Goal: Navigation & Orientation: Find specific page/section

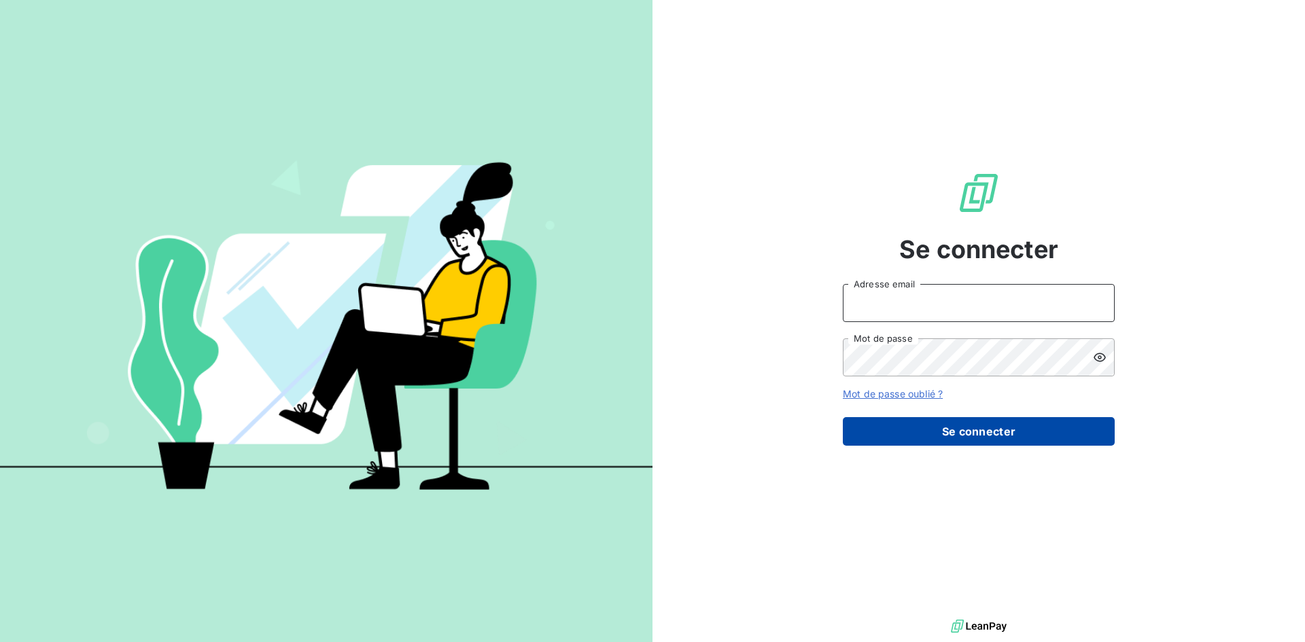
type input "[EMAIL_ADDRESS][DOMAIN_NAME]"
click at [1043, 438] on button "Se connecter" at bounding box center [979, 431] width 272 height 29
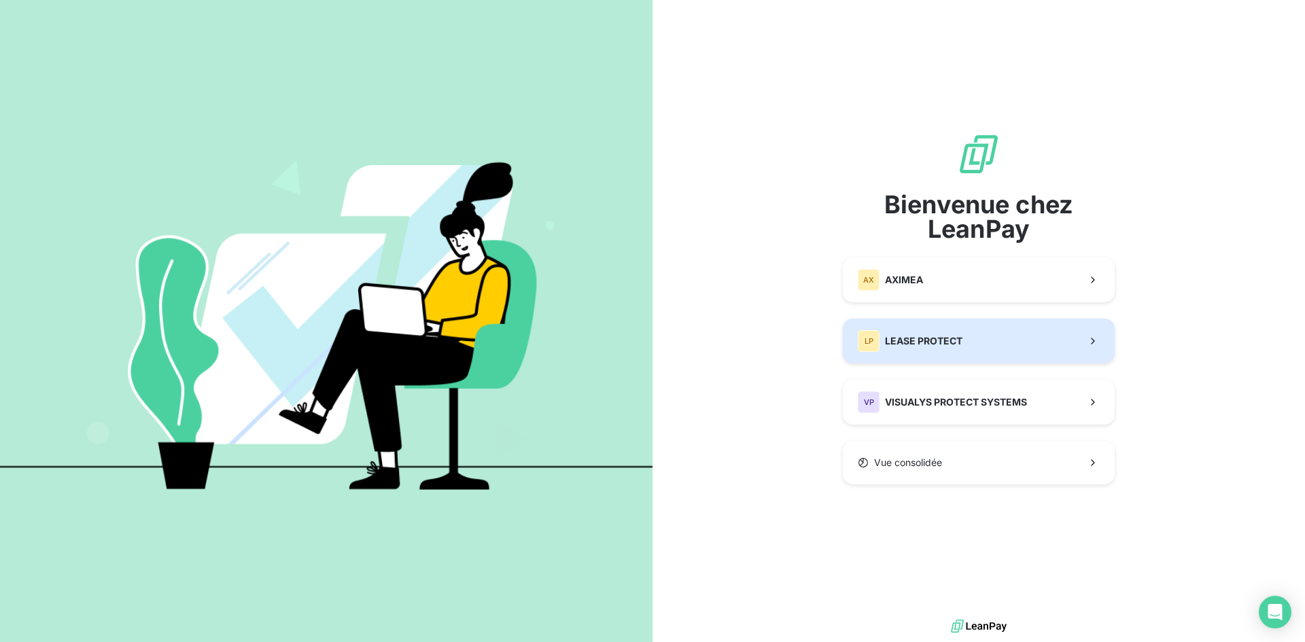
click at [1029, 344] on button "LP LEASE PROTECT" at bounding box center [979, 341] width 272 height 45
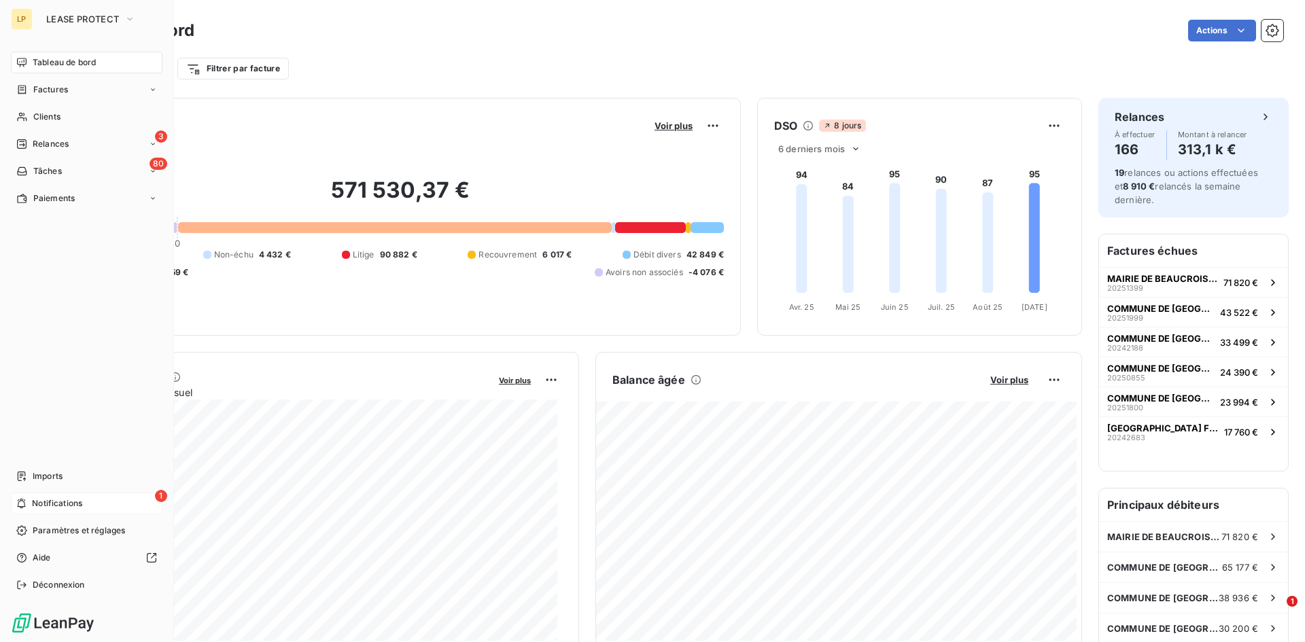
click at [53, 494] on div "1 Notifications" at bounding box center [87, 504] width 152 height 22
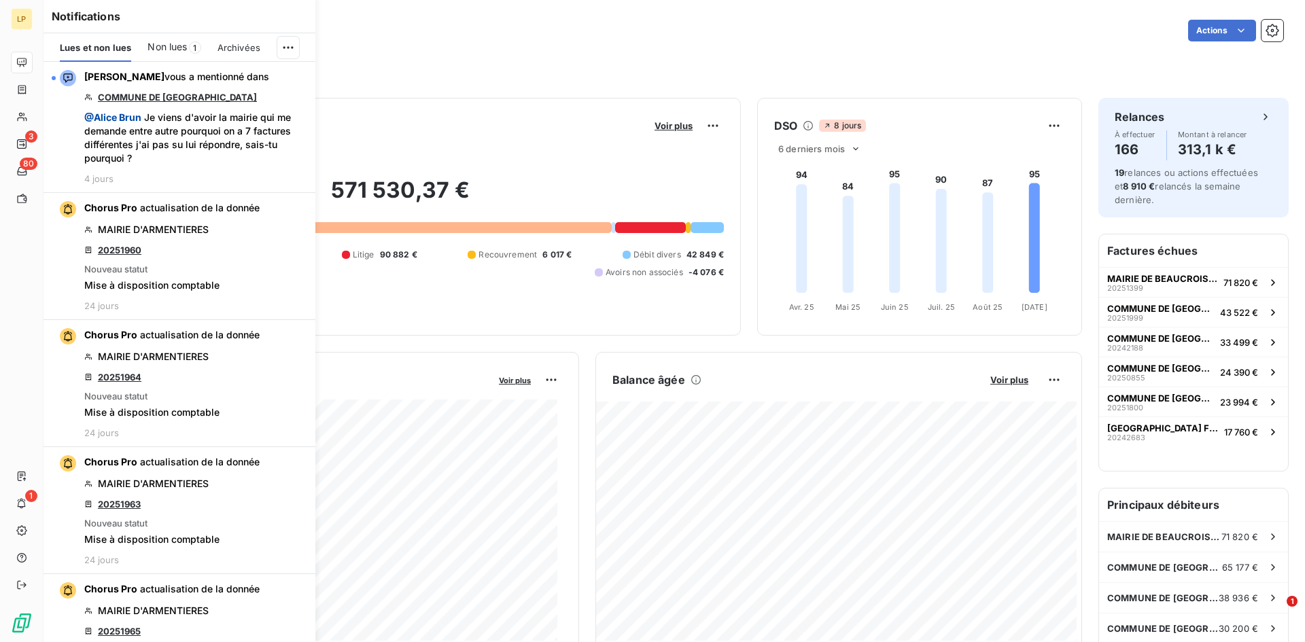
click at [194, 37] on div "Non lues 1" at bounding box center [173, 47] width 53 height 29
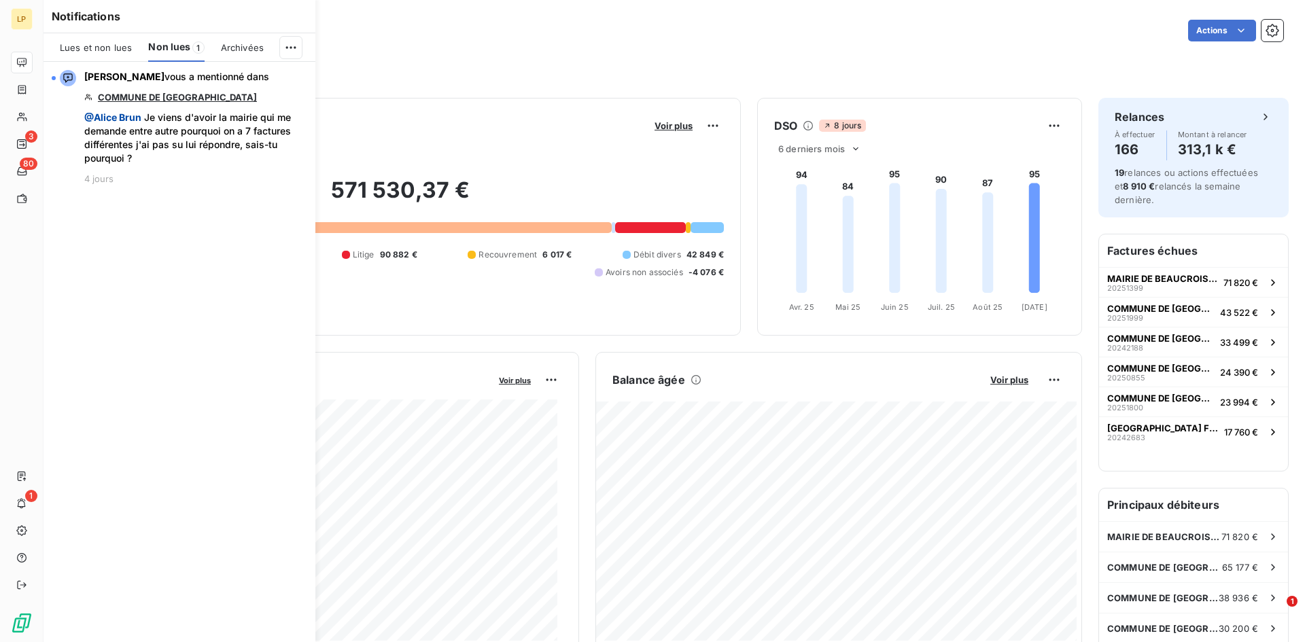
click at [101, 52] on span "Lues et non lues" at bounding box center [96, 47] width 72 height 11
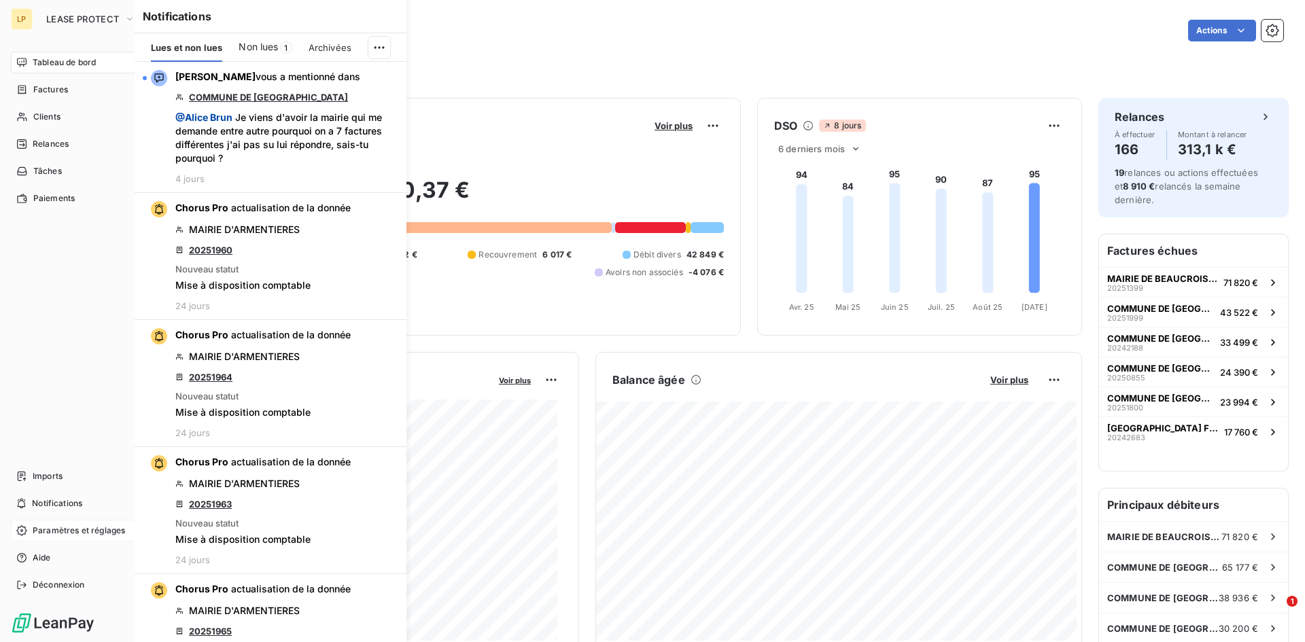
click at [23, 532] on icon at bounding box center [21, 530] width 11 height 11
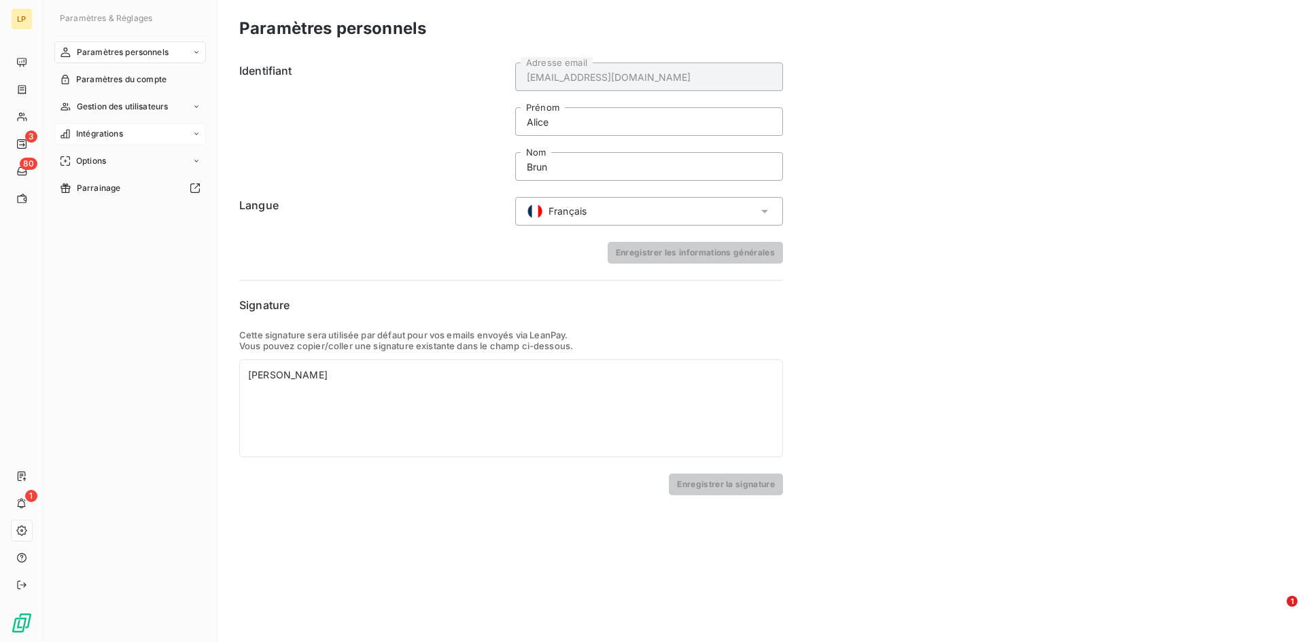
click at [143, 139] on div "Intégrations" at bounding box center [130, 134] width 152 height 22
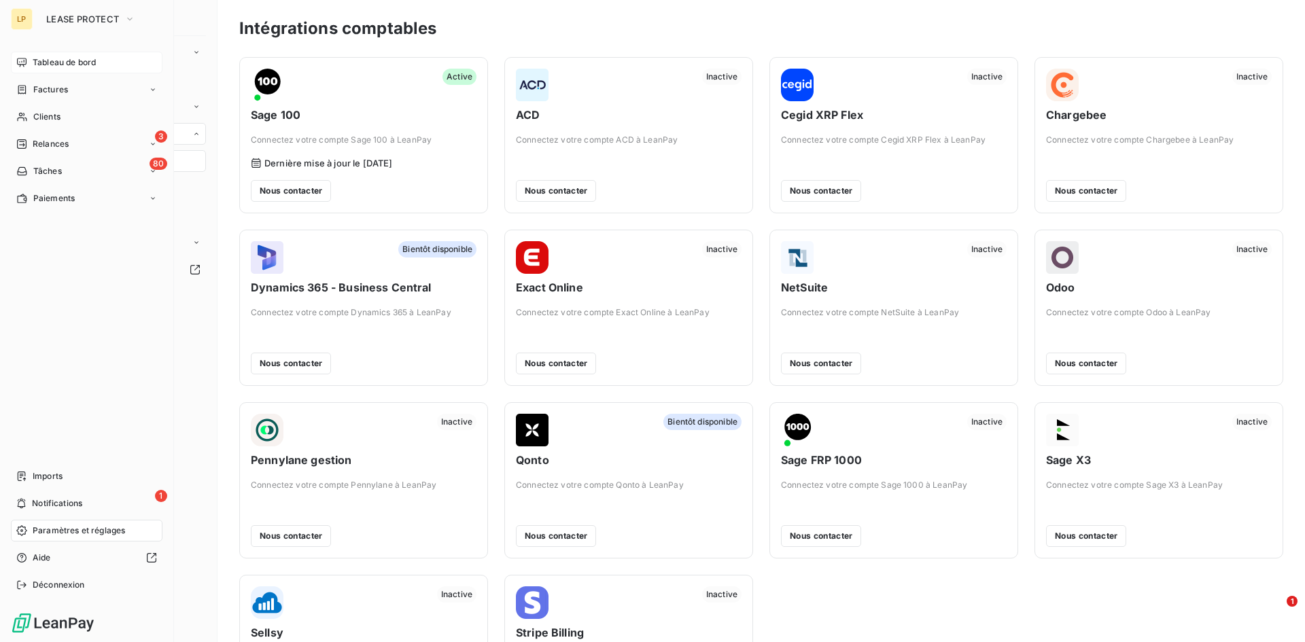
click at [35, 63] on span "Tableau de bord" at bounding box center [64, 62] width 63 height 12
